Goal: Task Accomplishment & Management: Manage account settings

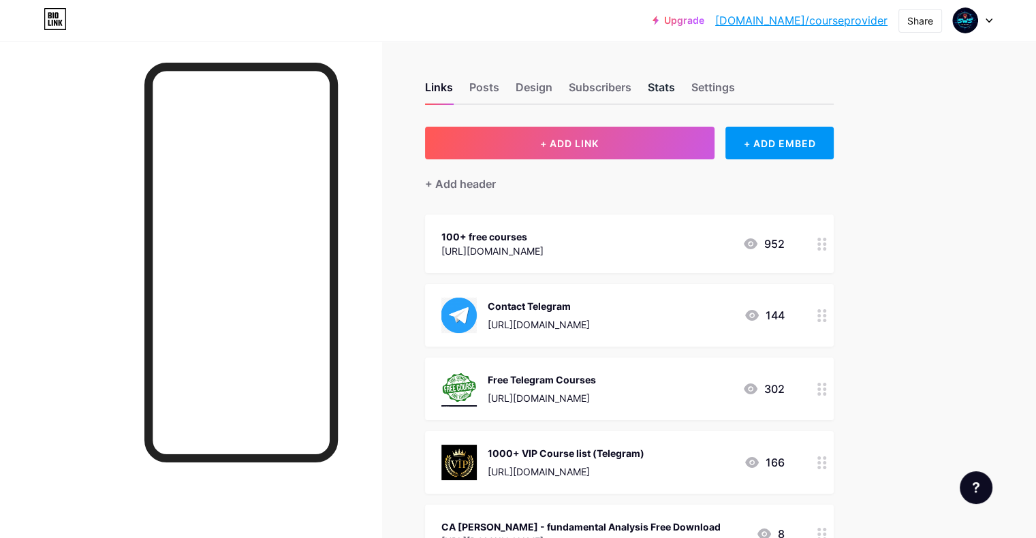
click at [675, 89] on div "Stats" at bounding box center [661, 91] width 27 height 25
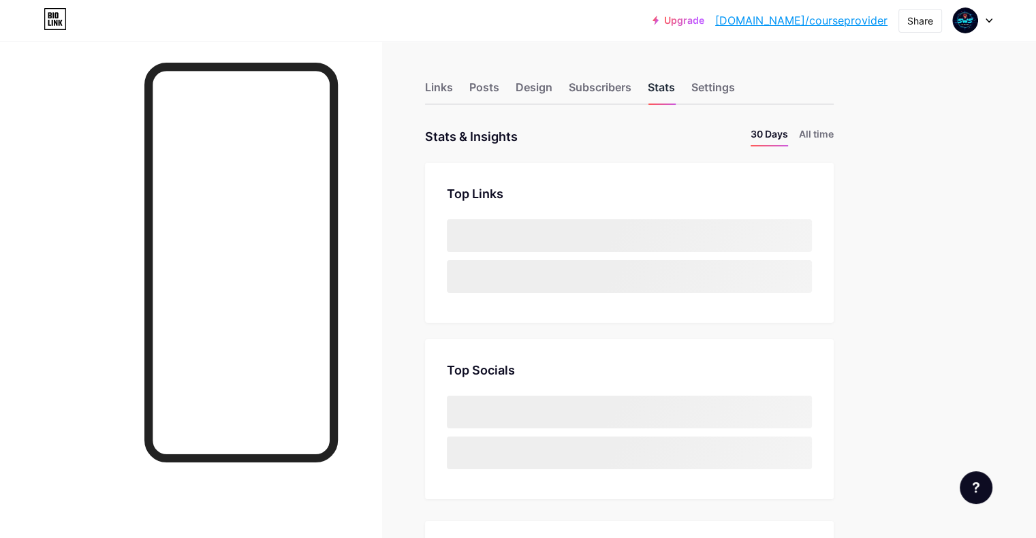
scroll to position [538, 1035]
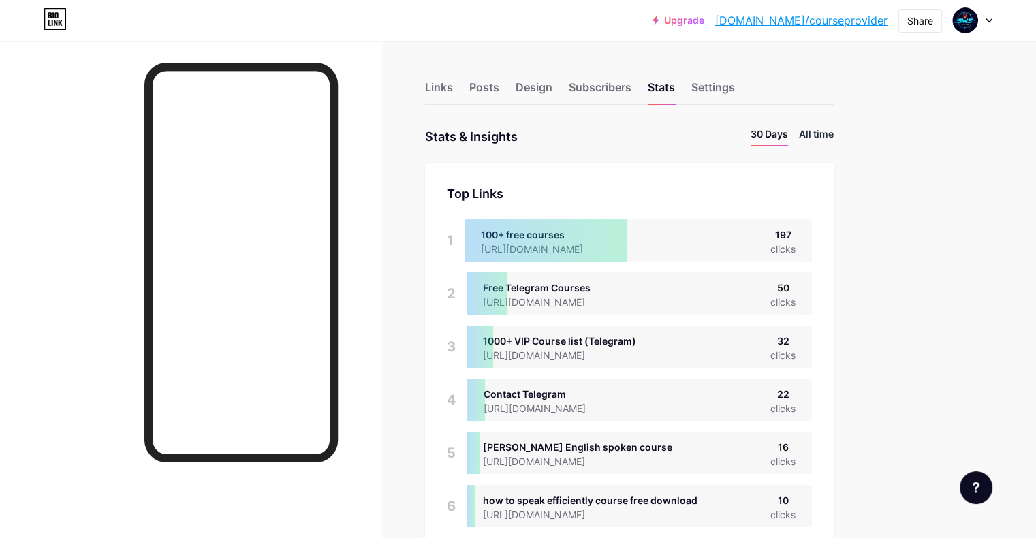
click at [834, 132] on li "All time" at bounding box center [816, 137] width 35 height 20
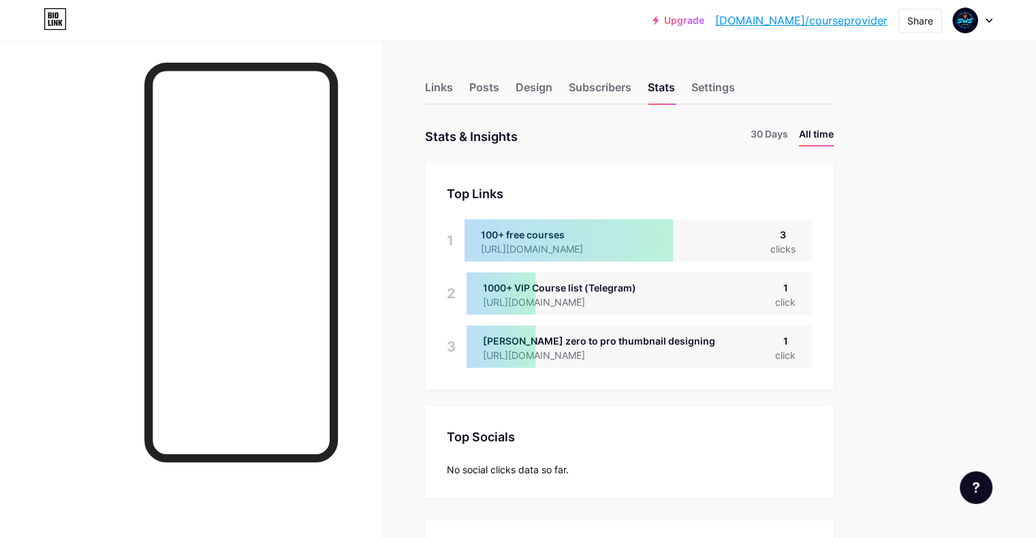
click at [793, 230] on div "100+ free courses [URL][DOMAIN_NAME] 3 clicks" at bounding box center [638, 240] width 347 height 42
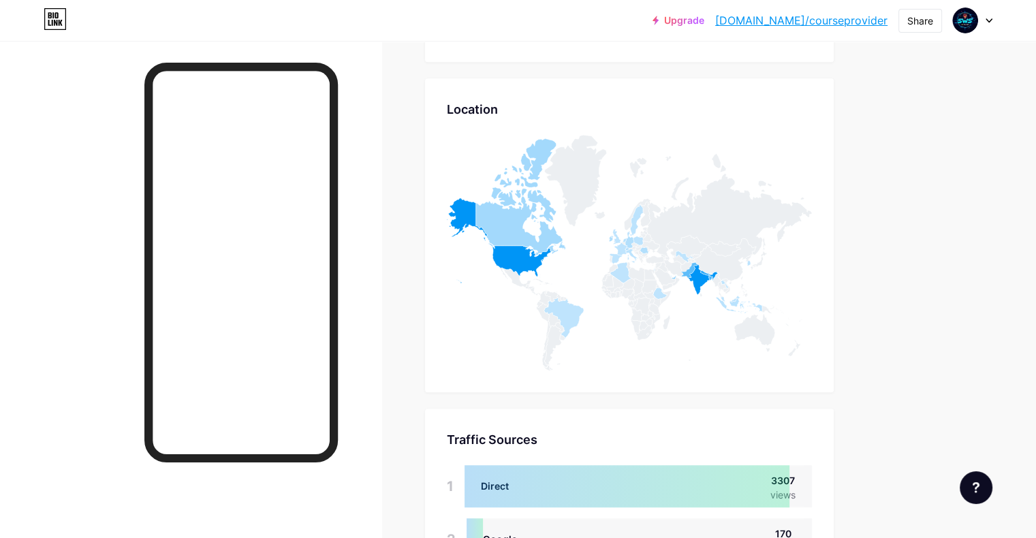
scroll to position [705, 0]
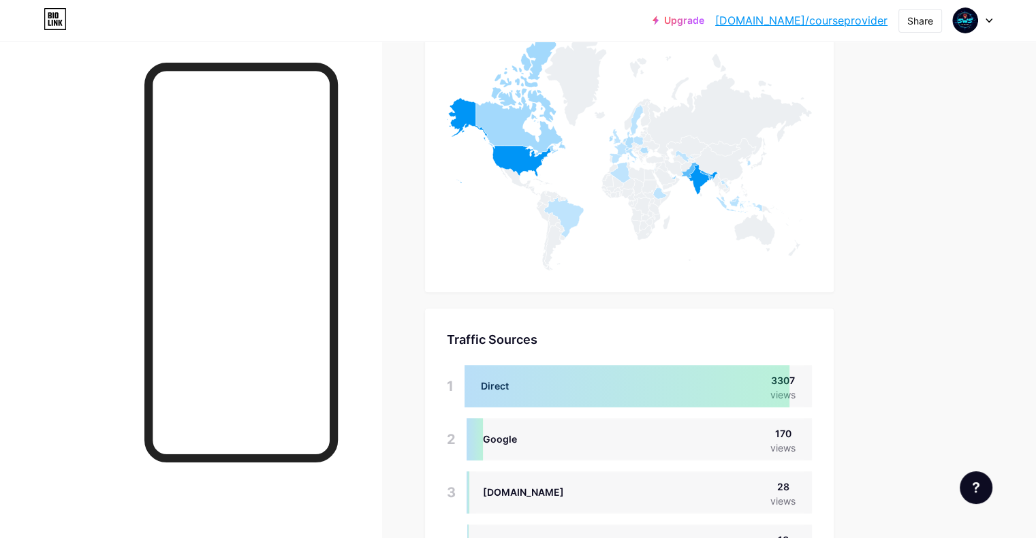
click at [806, 262] on icon at bounding box center [629, 153] width 365 height 236
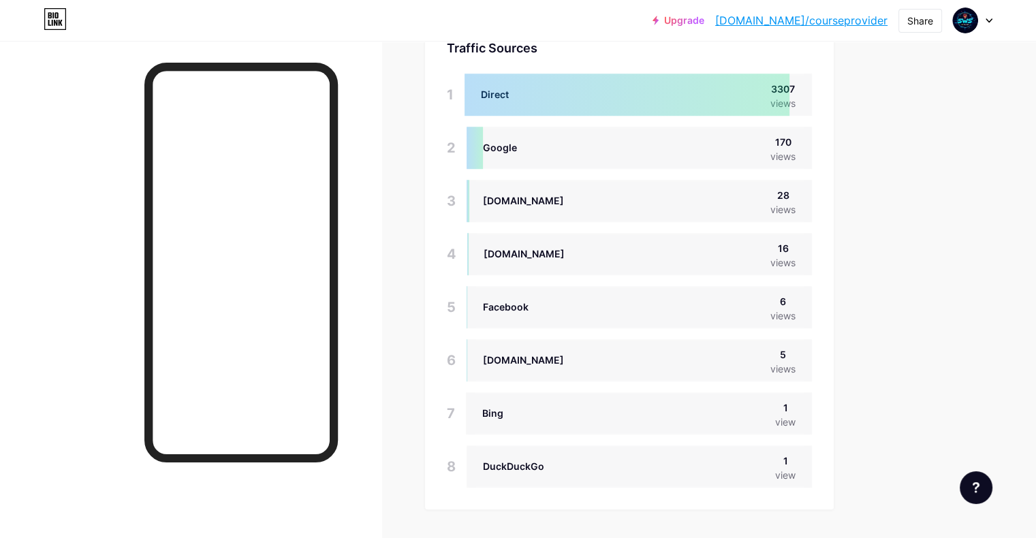
scroll to position [1133, 0]
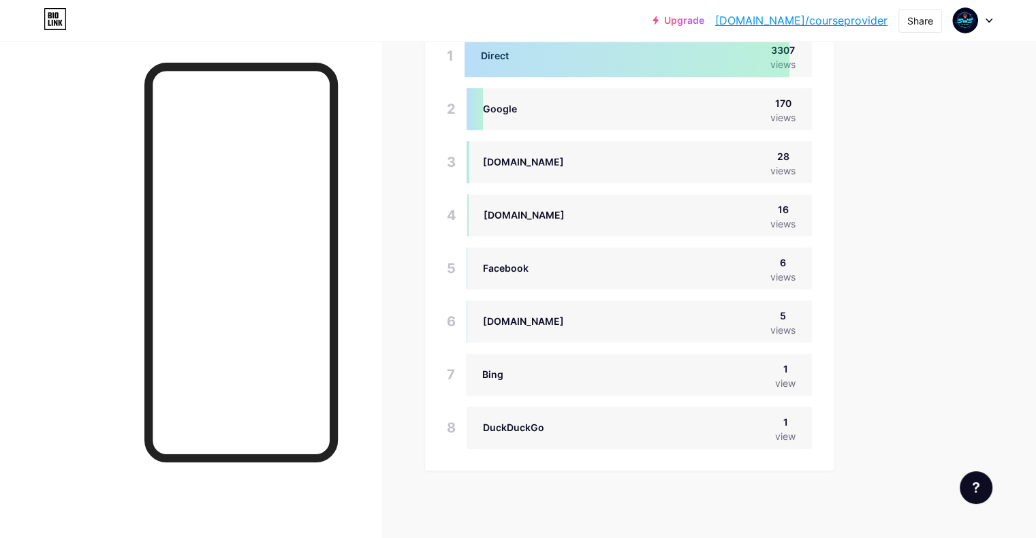
click at [60, 17] on icon at bounding box center [55, 19] width 23 height 22
